Goal: Transaction & Acquisition: Purchase product/service

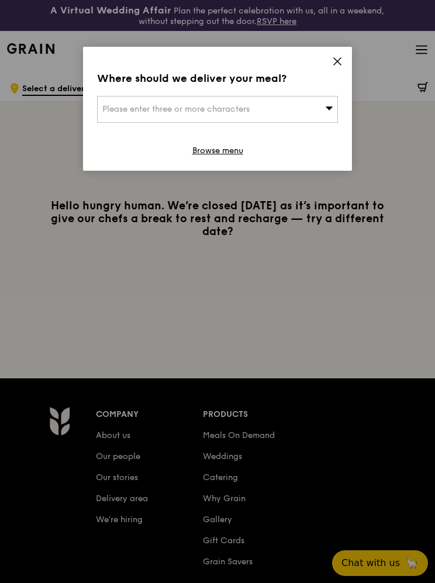
click at [238, 154] on link "Browse menu" at bounding box center [217, 151] width 51 height 12
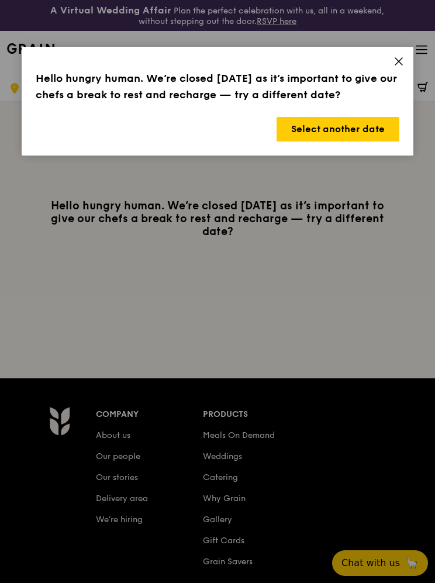
click at [385, 132] on button "Select another date" at bounding box center [337, 129] width 123 height 25
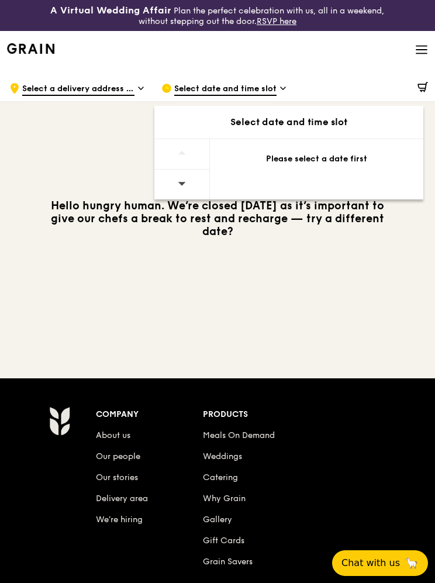
click at [344, 164] on div "Please select a date first" at bounding box center [316, 159] width 185 height 12
click at [354, 124] on div "Select date and time slot" at bounding box center [288, 122] width 269 height 14
click at [345, 117] on div "Select date and time slot" at bounding box center [288, 122] width 269 height 14
click at [192, 196] on div at bounding box center [182, 185] width 56 height 30
click at [264, 88] on span "Select date and time slot" at bounding box center [225, 89] width 102 height 13
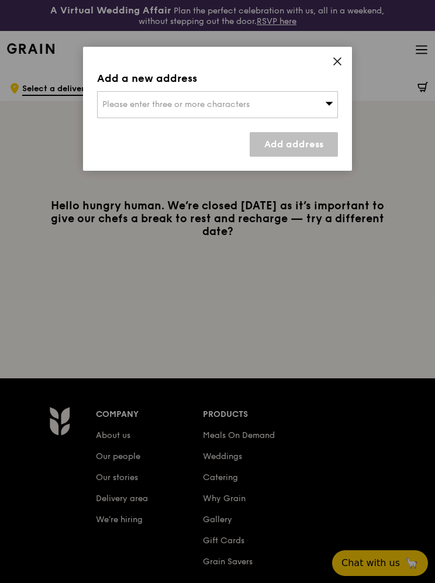
click at [303, 101] on div "Please enter three or more characters" at bounding box center [217, 104] width 241 height 27
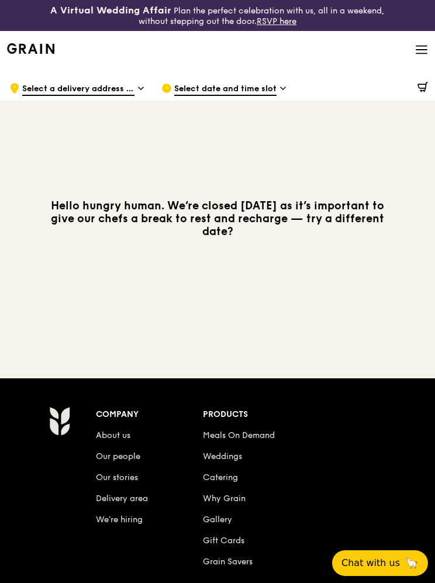
click at [395, 160] on div "Hello hungry human. We’re closed today as it’s important to give our chefs a br…" at bounding box center [217, 219] width 435 height 226
click at [67, 94] on span "Select a delivery address or Food Point" at bounding box center [78, 89] width 112 height 13
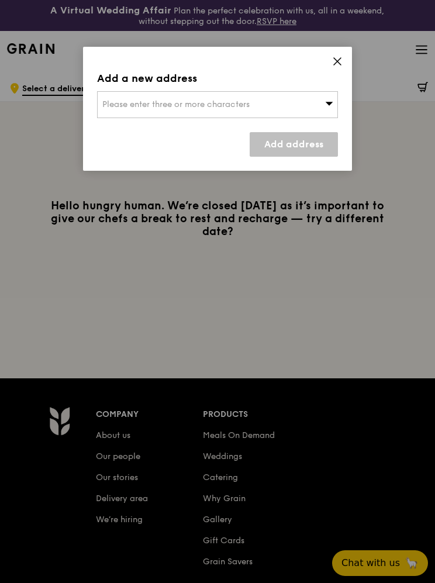
click at [122, 116] on div "Please enter three or more characters" at bounding box center [217, 104] width 241 height 27
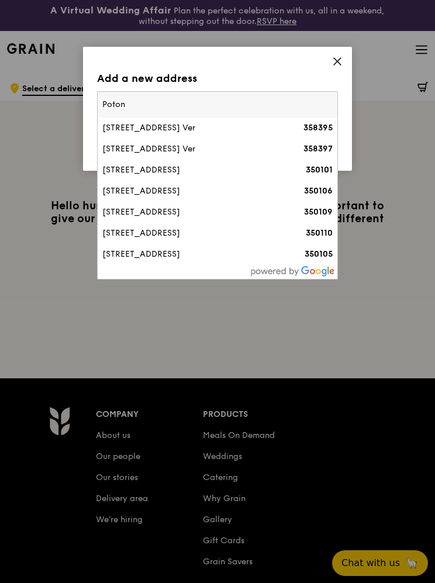
type input "Potong"
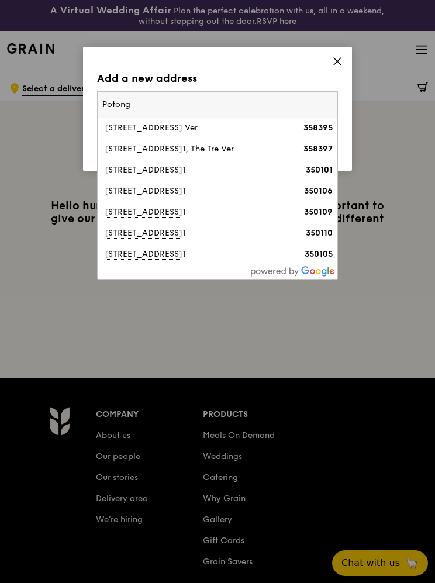
click at [116, 262] on li "105 Potong Pasir Avenue 1 350105" at bounding box center [218, 254] width 240 height 21
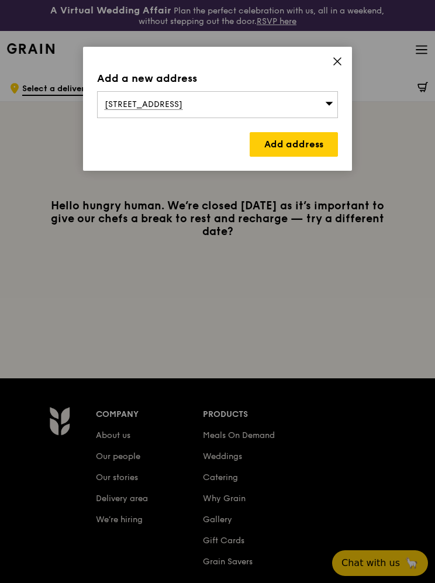
click at [316, 142] on link "Add address" at bounding box center [294, 144] width 88 height 25
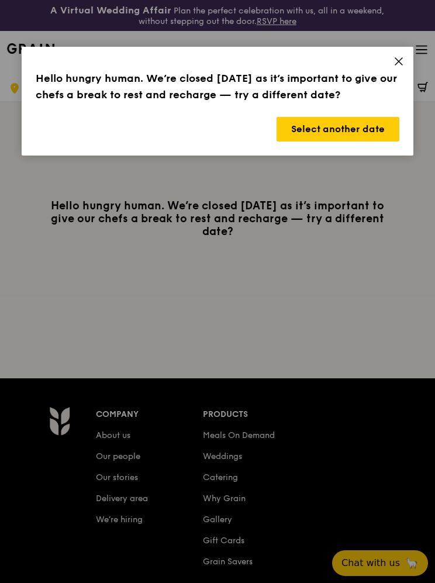
click at [360, 132] on button "Select another date" at bounding box center [337, 129] width 123 height 25
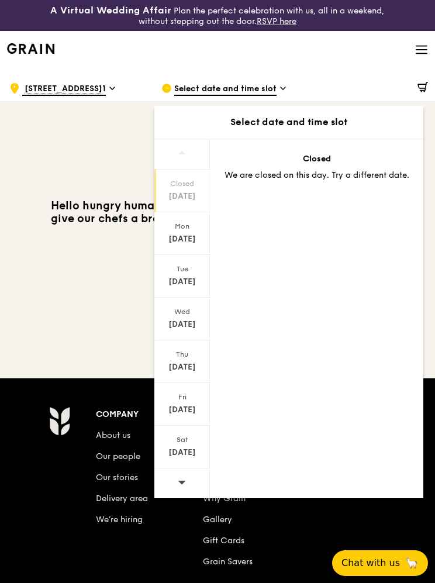
click at [172, 241] on div "Sep 22" at bounding box center [182, 239] width 52 height 12
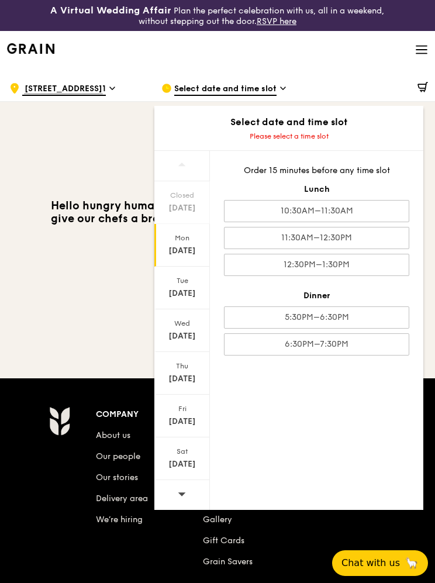
click at [389, 236] on div "11:30AM–12:30PM" at bounding box center [316, 238] width 185 height 22
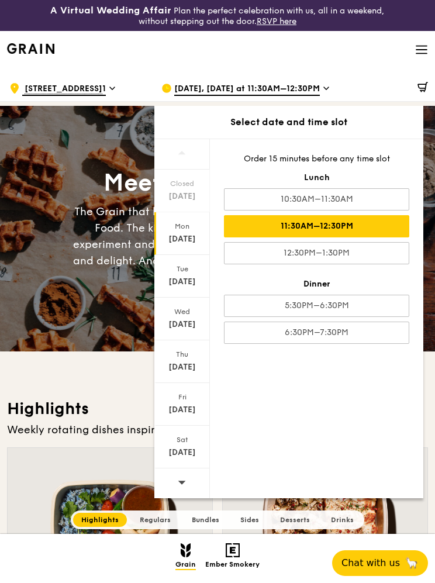
click at [127, 96] on div ".cls-1 { fill: none; stroke: #fff; stroke-linecap: round; stroke-linejoin: roun…" at bounding box center [75, 88] width 133 height 35
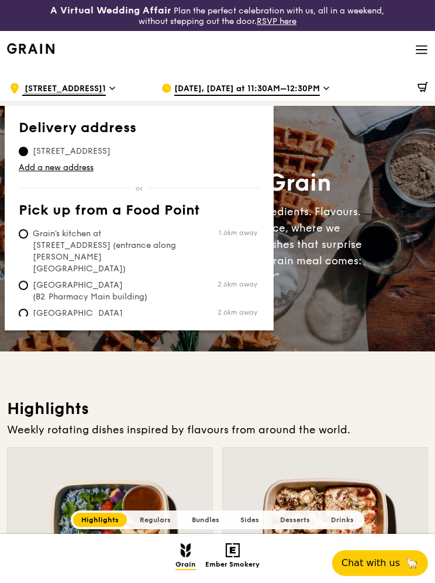
click at [56, 152] on span "105 Potong Pasir Avenue 1, 350105" at bounding box center [72, 152] width 106 height 12
click at [28, 152] on input "105 Potong Pasir Avenue 1, 350105" at bounding box center [23, 151] width 9 height 9
click at [49, 172] on link "Add a new address" at bounding box center [139, 168] width 241 height 12
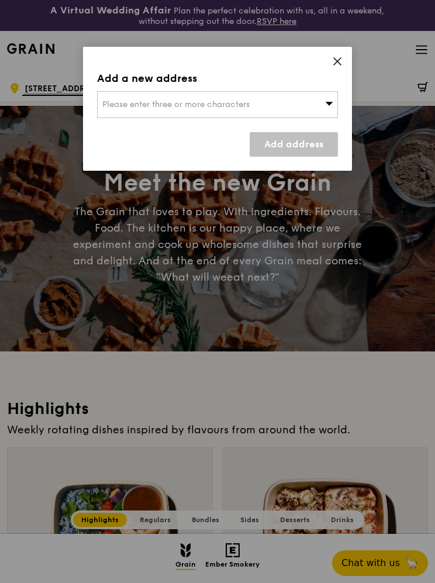
click at [125, 112] on div "Please enter three or more characters" at bounding box center [217, 104] width 241 height 27
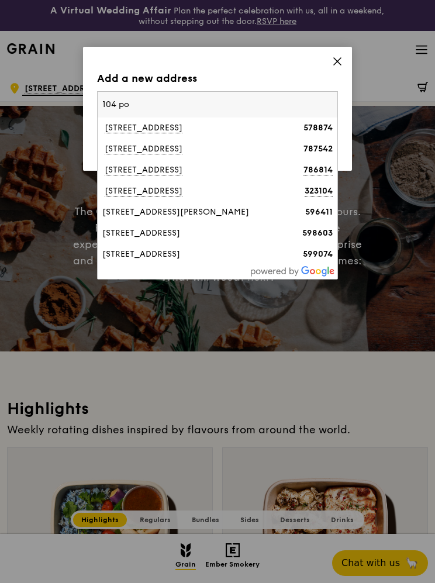
type input "104 pot"
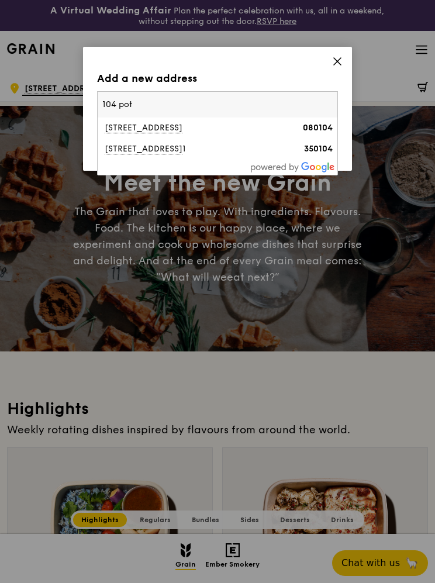
click at [137, 150] on div "104 Potong Pasir Avenue 1" at bounding box center [188, 149] width 173 height 12
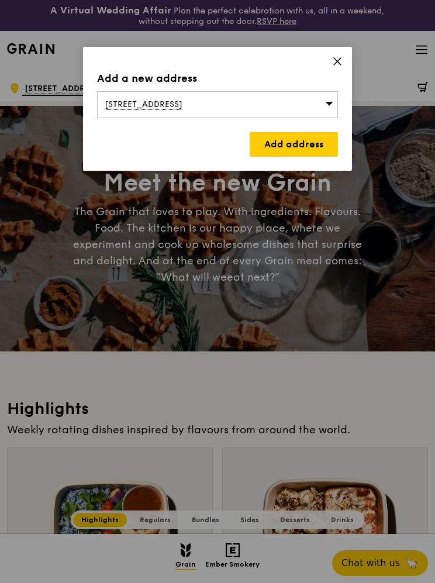
click at [316, 146] on link "Add address" at bounding box center [294, 144] width 88 height 25
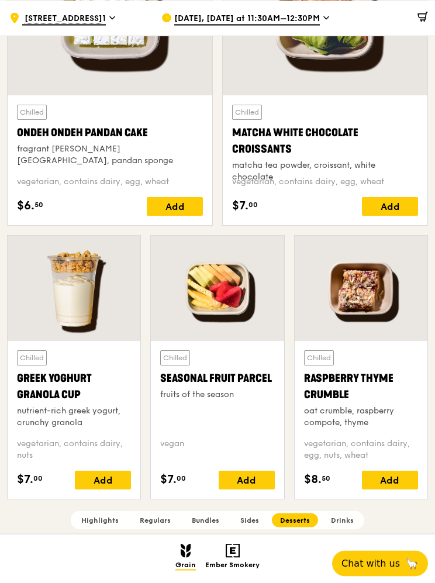
scroll to position [3252, 0]
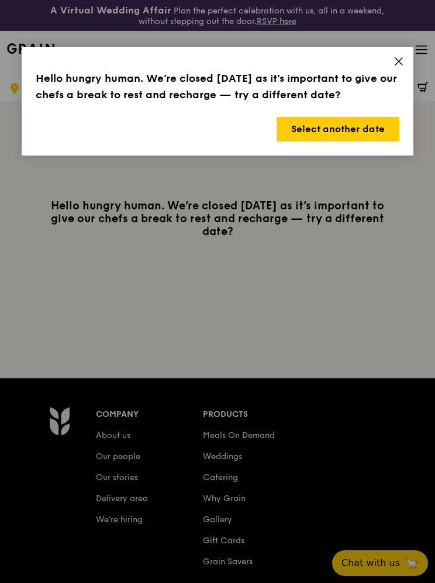
click at [400, 56] on icon at bounding box center [398, 61] width 11 height 11
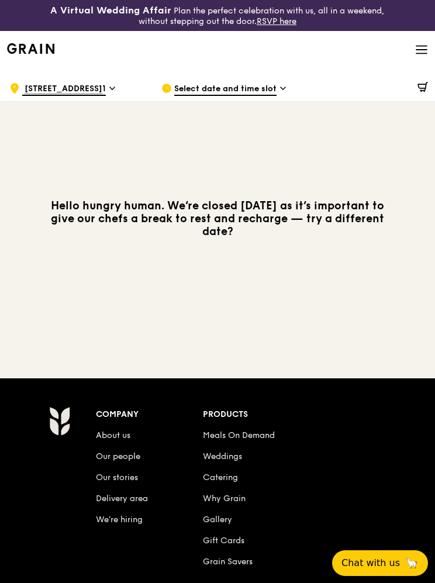
click at [426, 49] on icon at bounding box center [421, 49] width 13 height 13
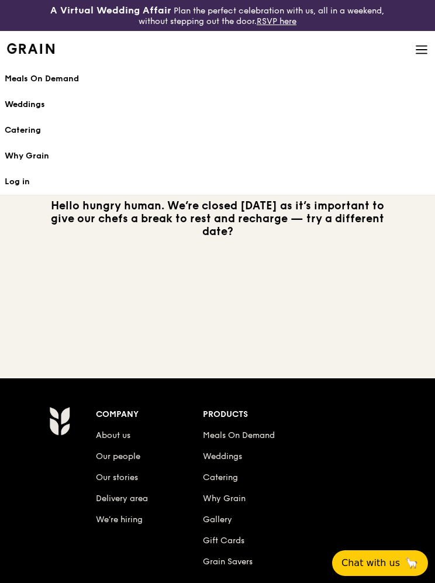
click at [27, 82] on h1 "Meals On Demand" at bounding box center [218, 79] width 426 height 12
click at [33, 90] on link "Meals On Demand" at bounding box center [218, 79] width 426 height 26
click at [24, 150] on link "Why Grain" at bounding box center [218, 156] width 426 height 26
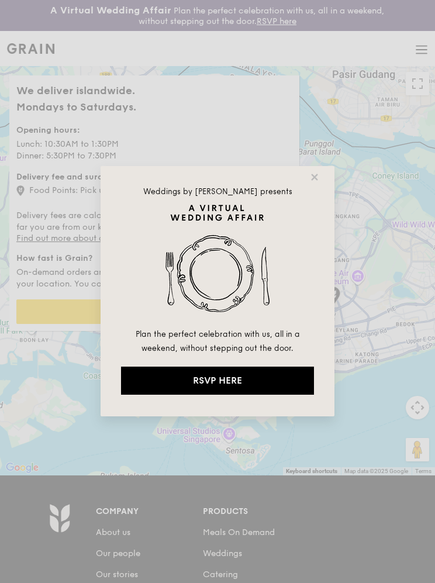
click at [313, 192] on p "Weddings by [PERSON_NAME] presents" at bounding box center [217, 190] width 193 height 9
click at [309, 182] on icon at bounding box center [314, 177] width 11 height 11
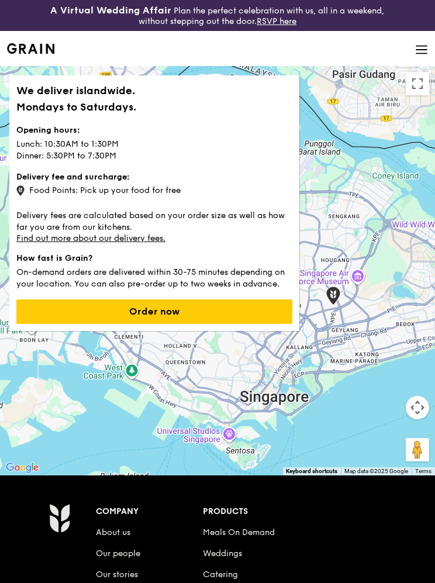
click at [313, 184] on div at bounding box center [217, 270] width 435 height 409
click at [37, 241] on link "Find out more about our delivery fees." at bounding box center [90, 238] width 149 height 10
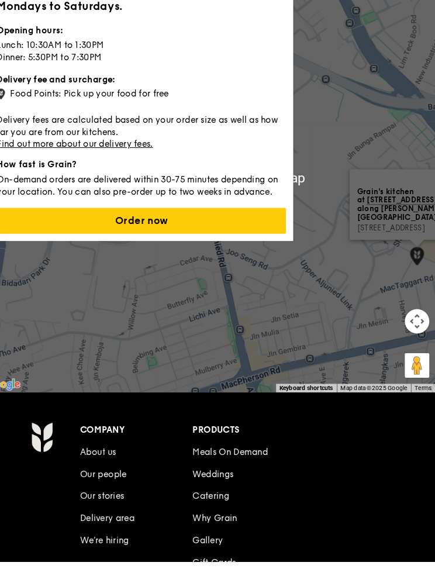
scroll to position [55, 0]
